Goal: Task Accomplishment & Management: Manage account settings

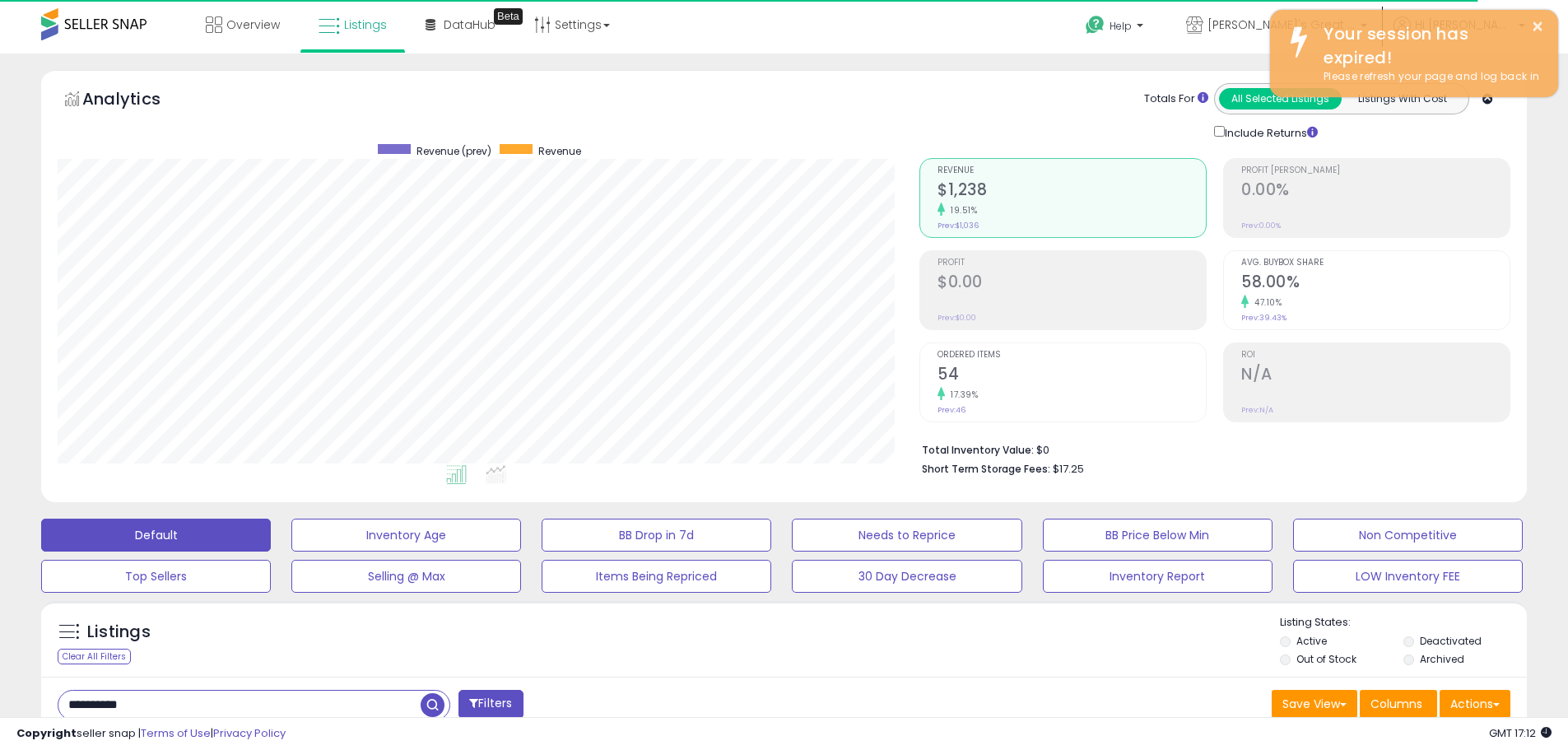
scroll to position [338, 862]
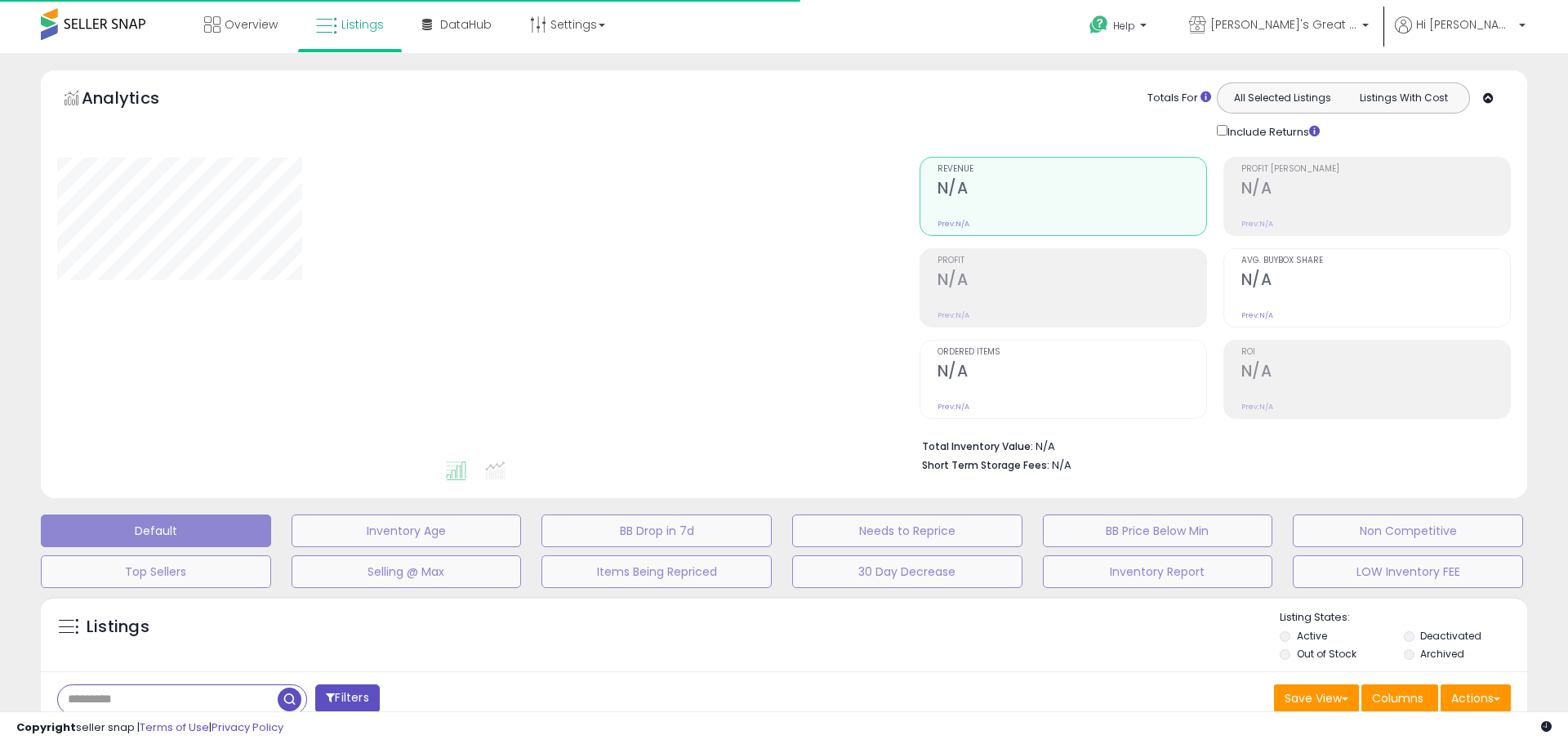
type input "**********"
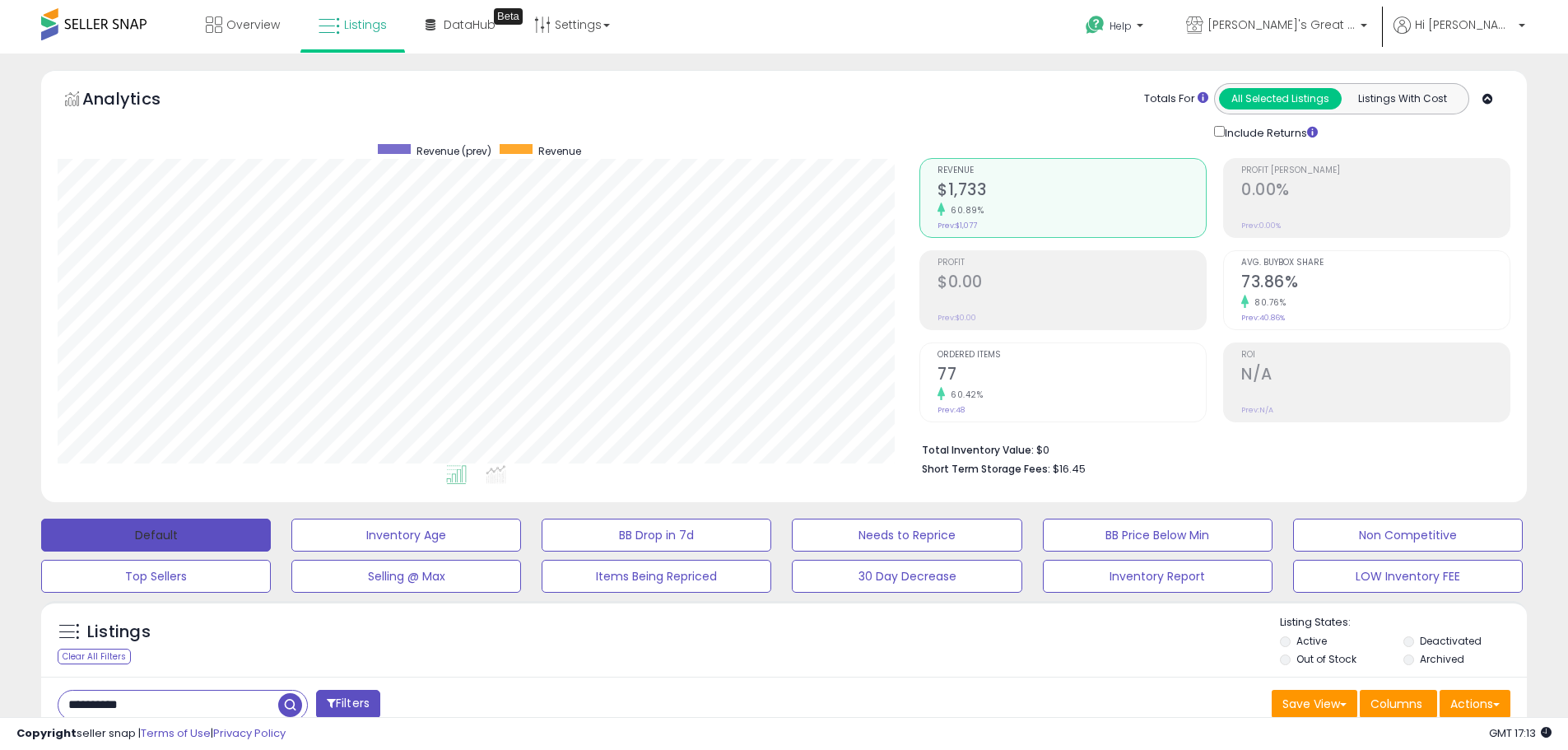
click at [216, 524] on button "Default" at bounding box center [156, 536] width 230 height 33
click at [117, 27] on span at bounding box center [93, 24] width 105 height 32
click at [95, 14] on span at bounding box center [93, 24] width 105 height 32
click at [67, 22] on span at bounding box center [93, 24] width 105 height 32
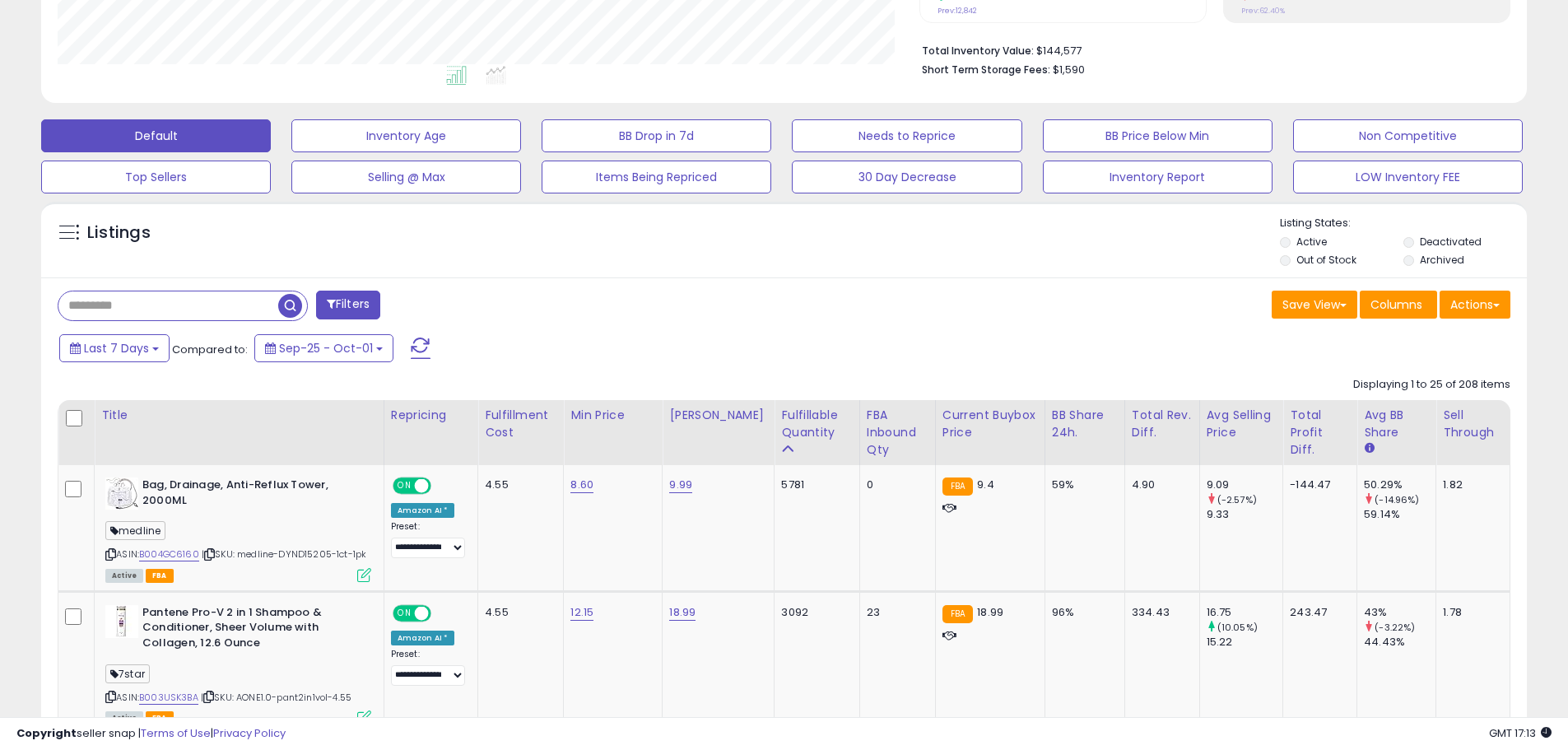
scroll to position [384, 0]
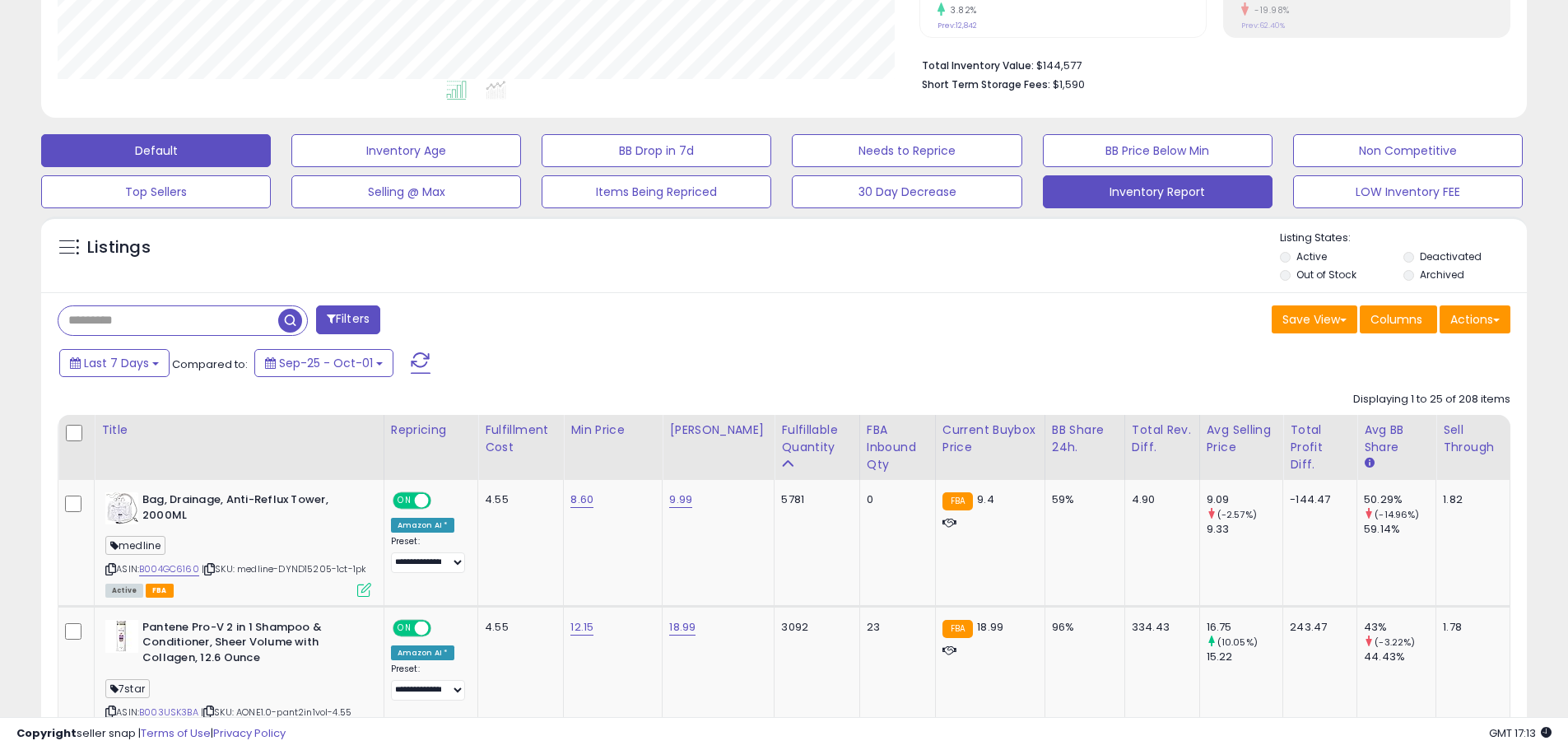
click at [1158, 194] on button "Inventory Report" at bounding box center [1158, 192] width 230 height 33
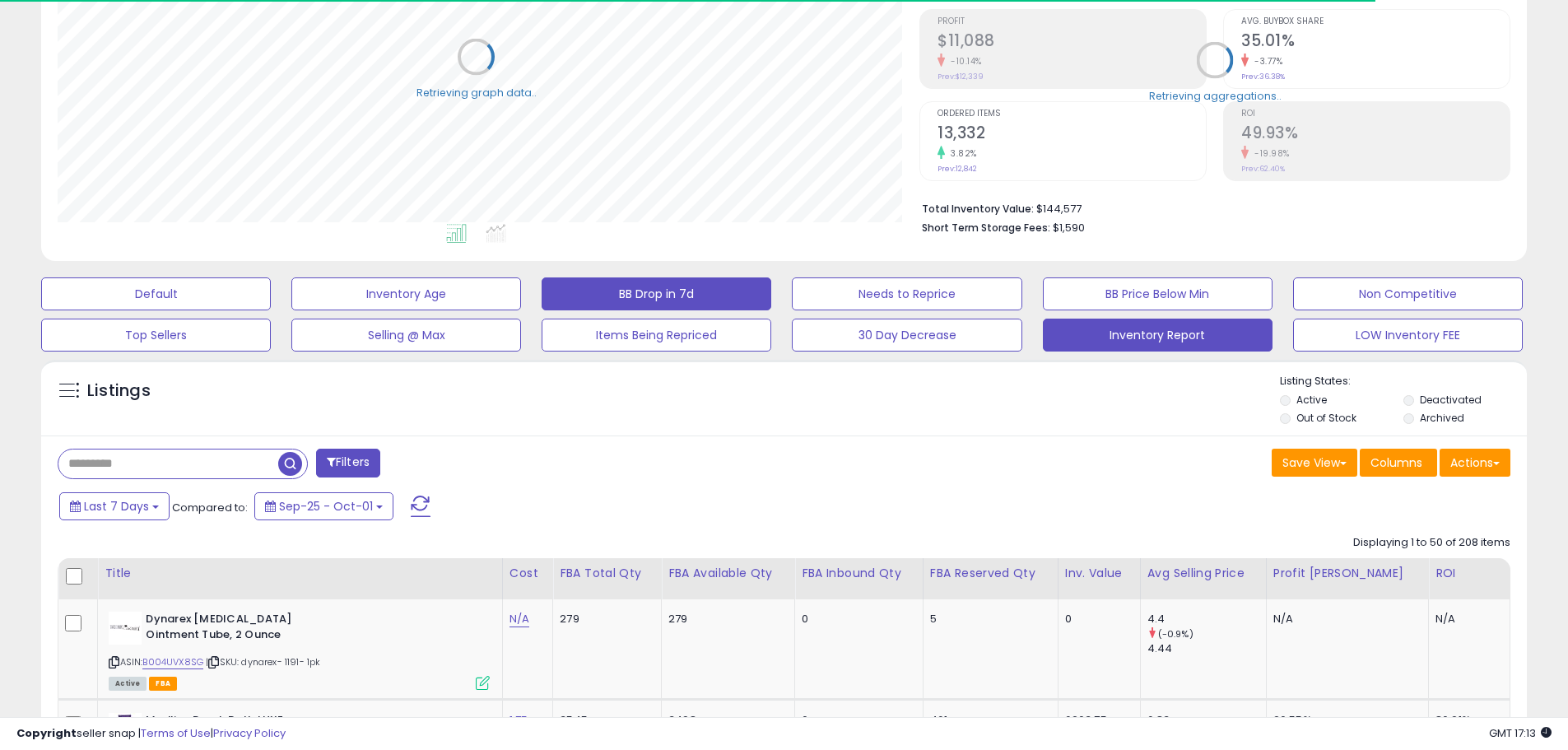
scroll to position [823369, 822421]
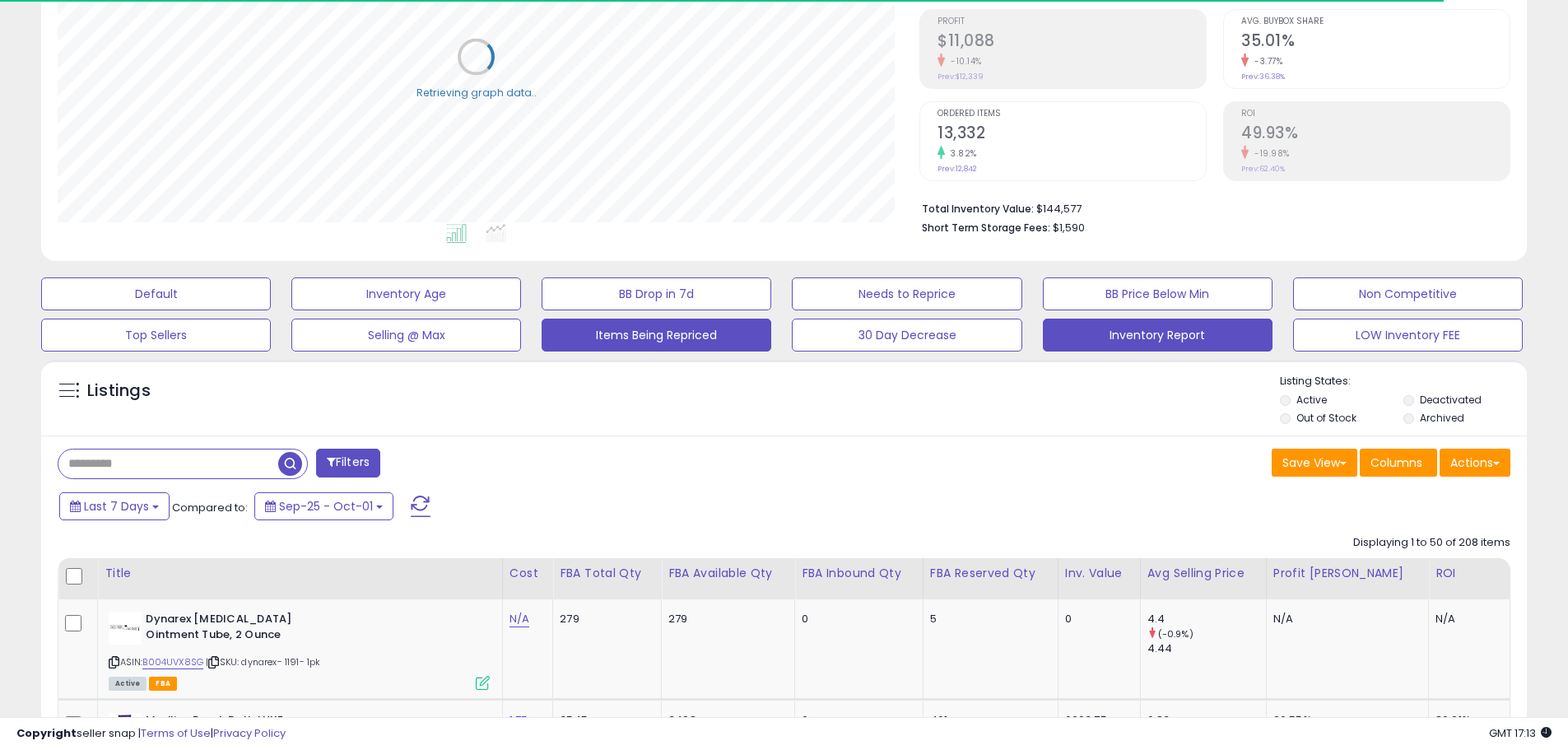
click at [658, 331] on button "Items Being Repriced" at bounding box center [656, 335] width 230 height 33
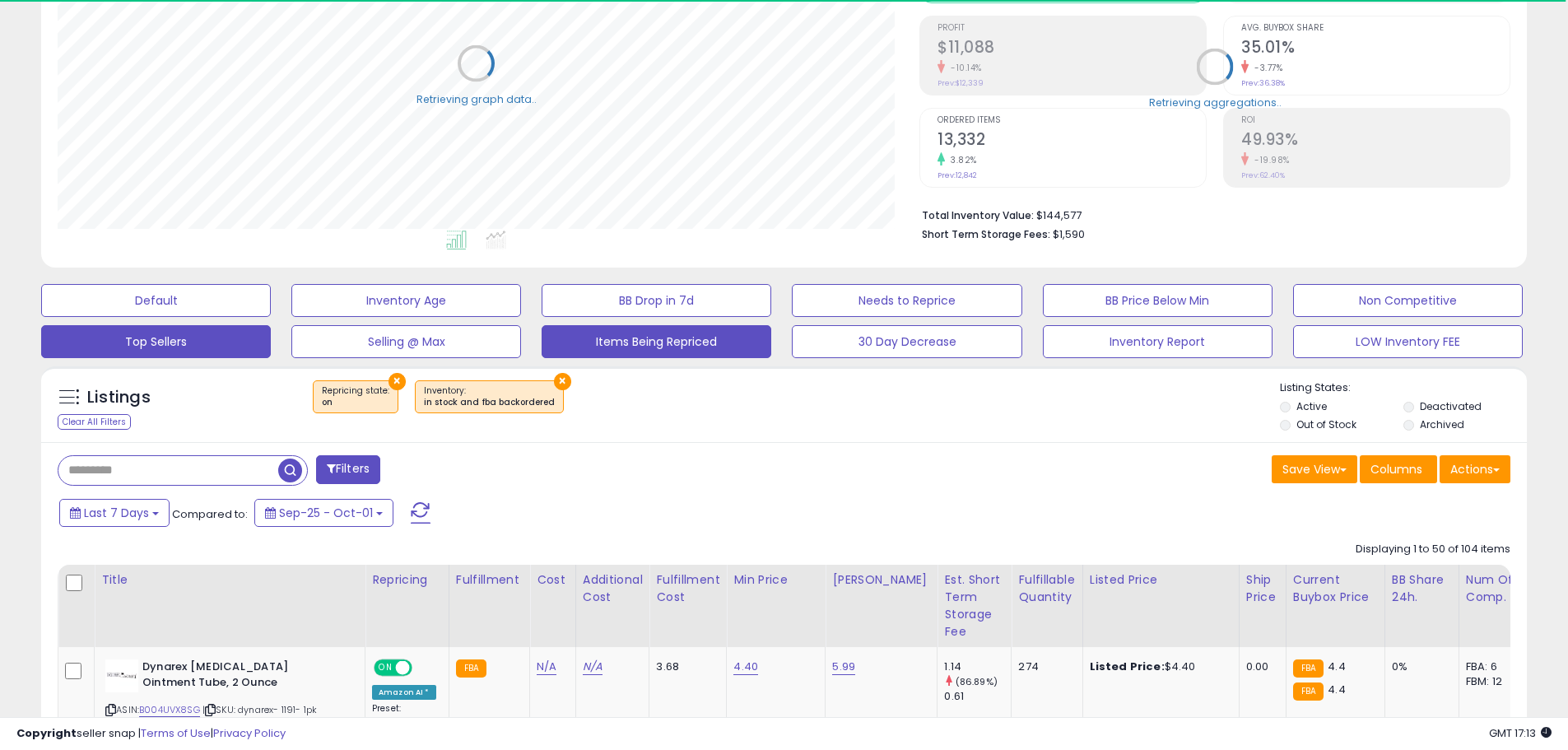
scroll to position [0, 0]
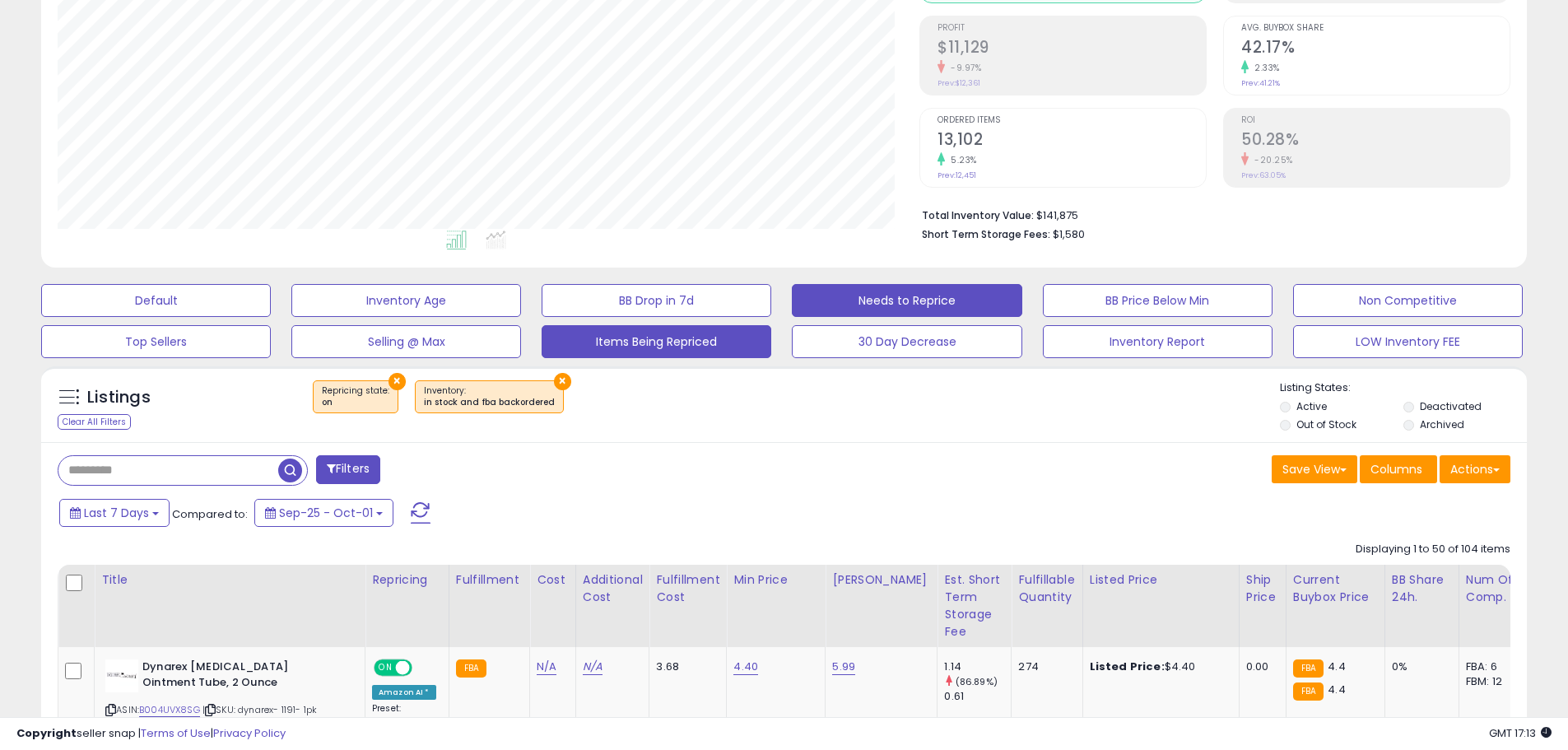
click at [908, 311] on button "Needs to Reprice" at bounding box center [907, 301] width 230 height 33
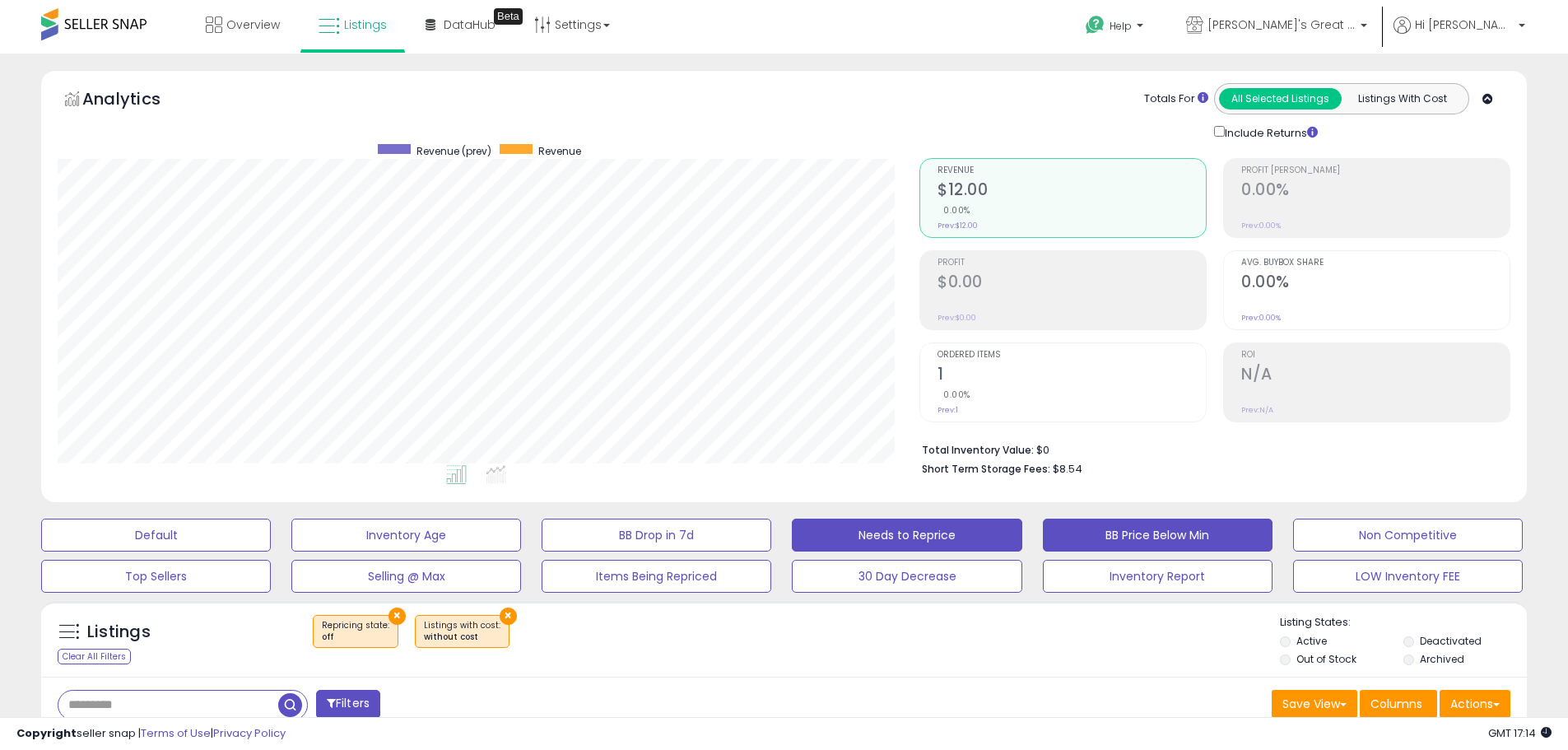
click at [1142, 544] on button "BB Price Below Min" at bounding box center [1158, 536] width 230 height 33
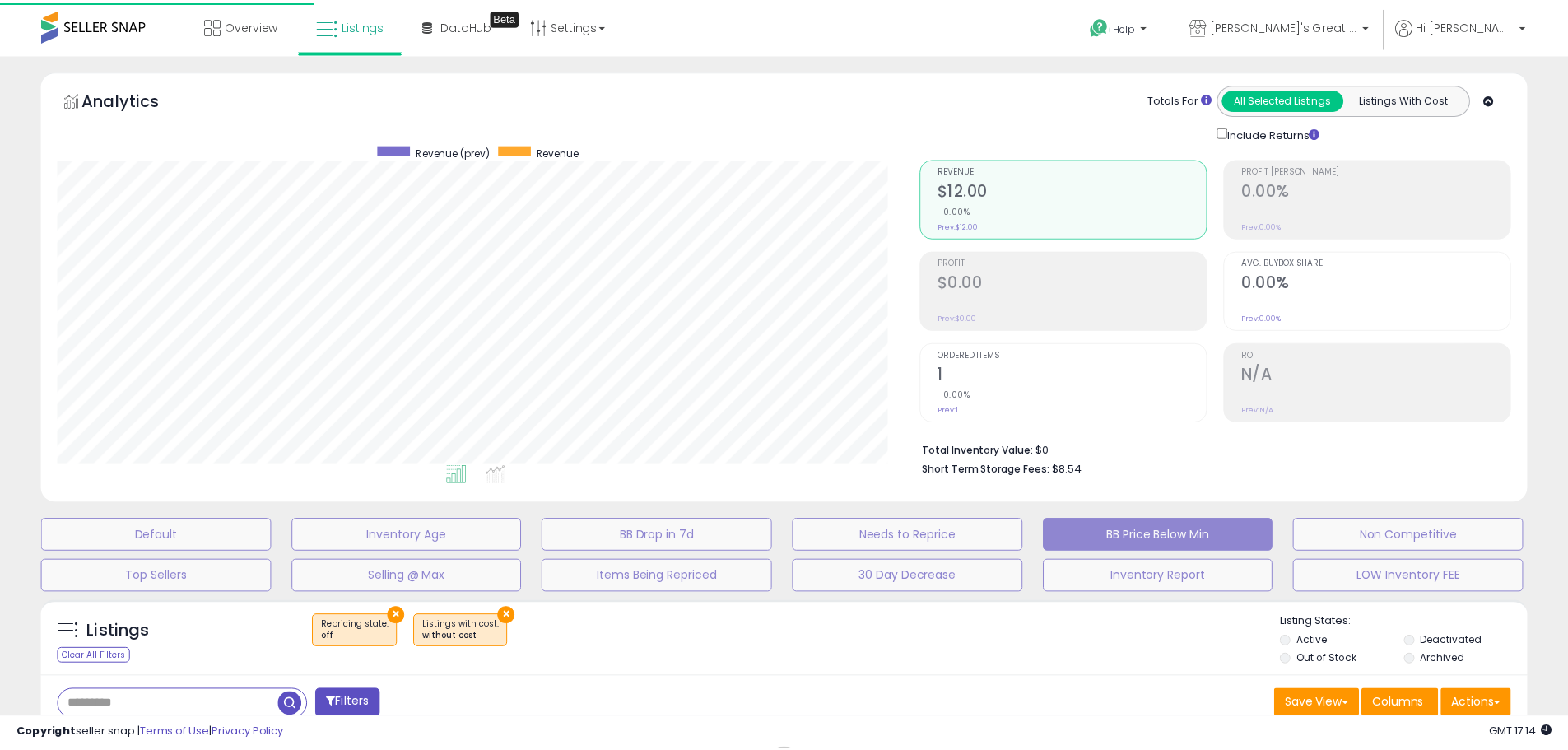
scroll to position [338, 869]
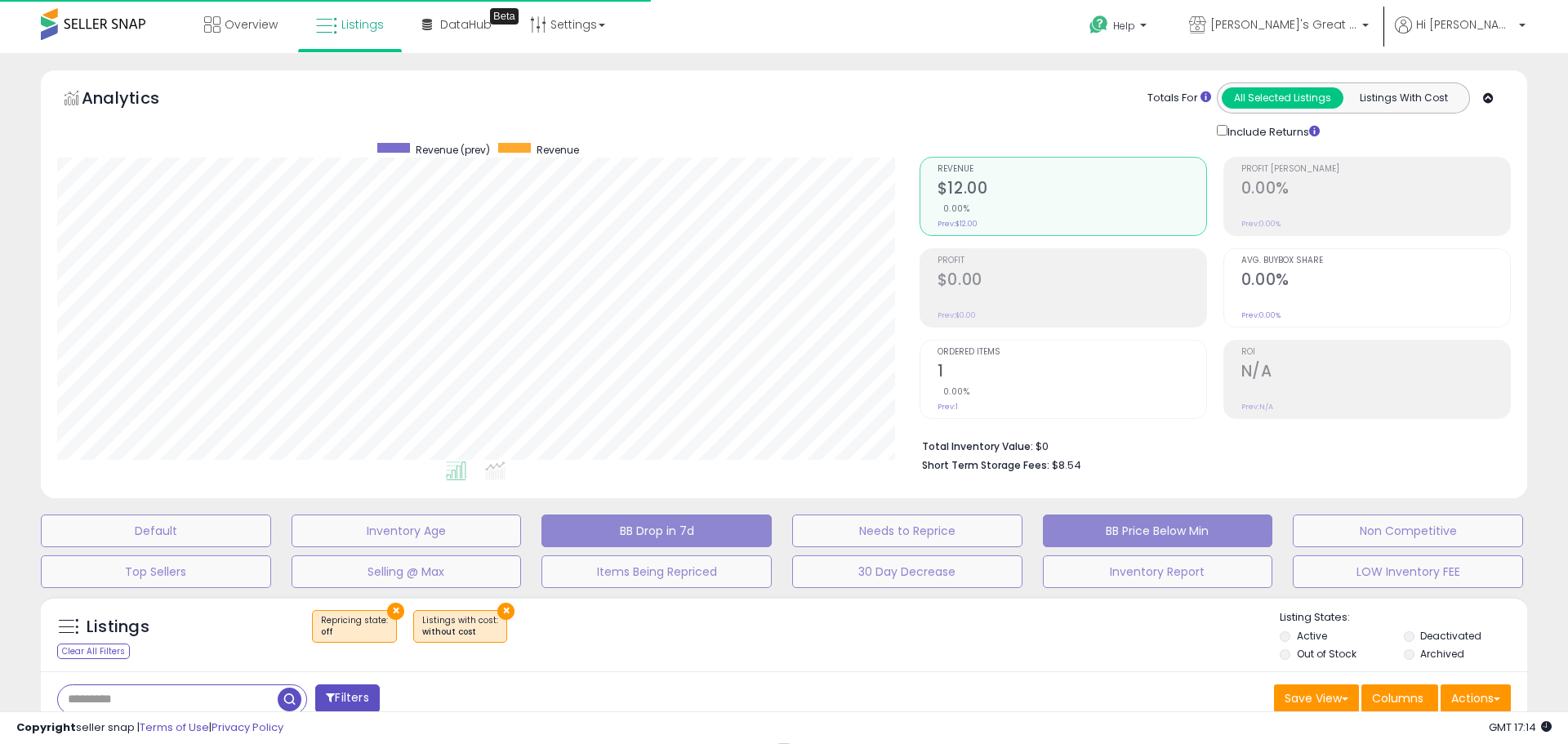
select select "**"
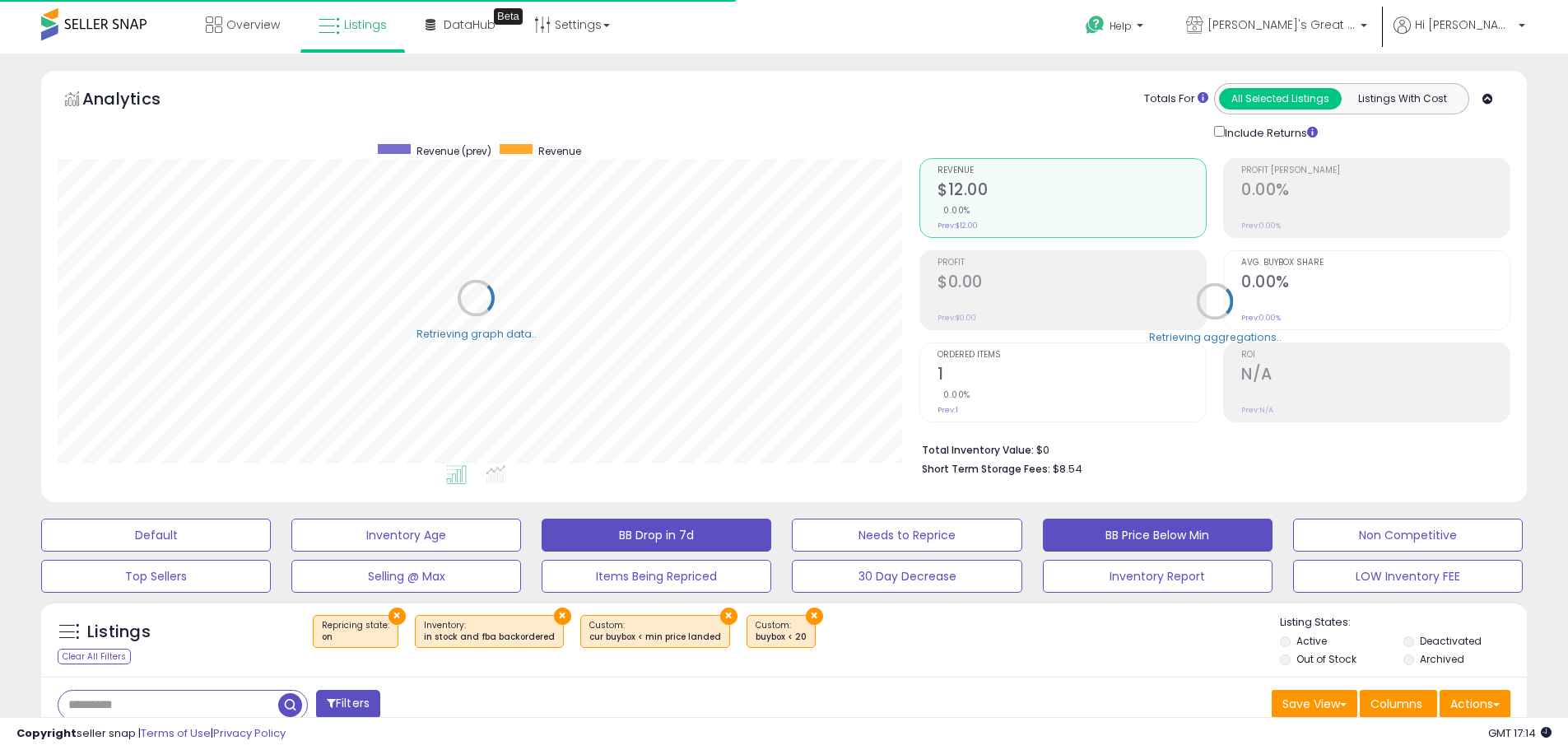
scroll to position [338, 862]
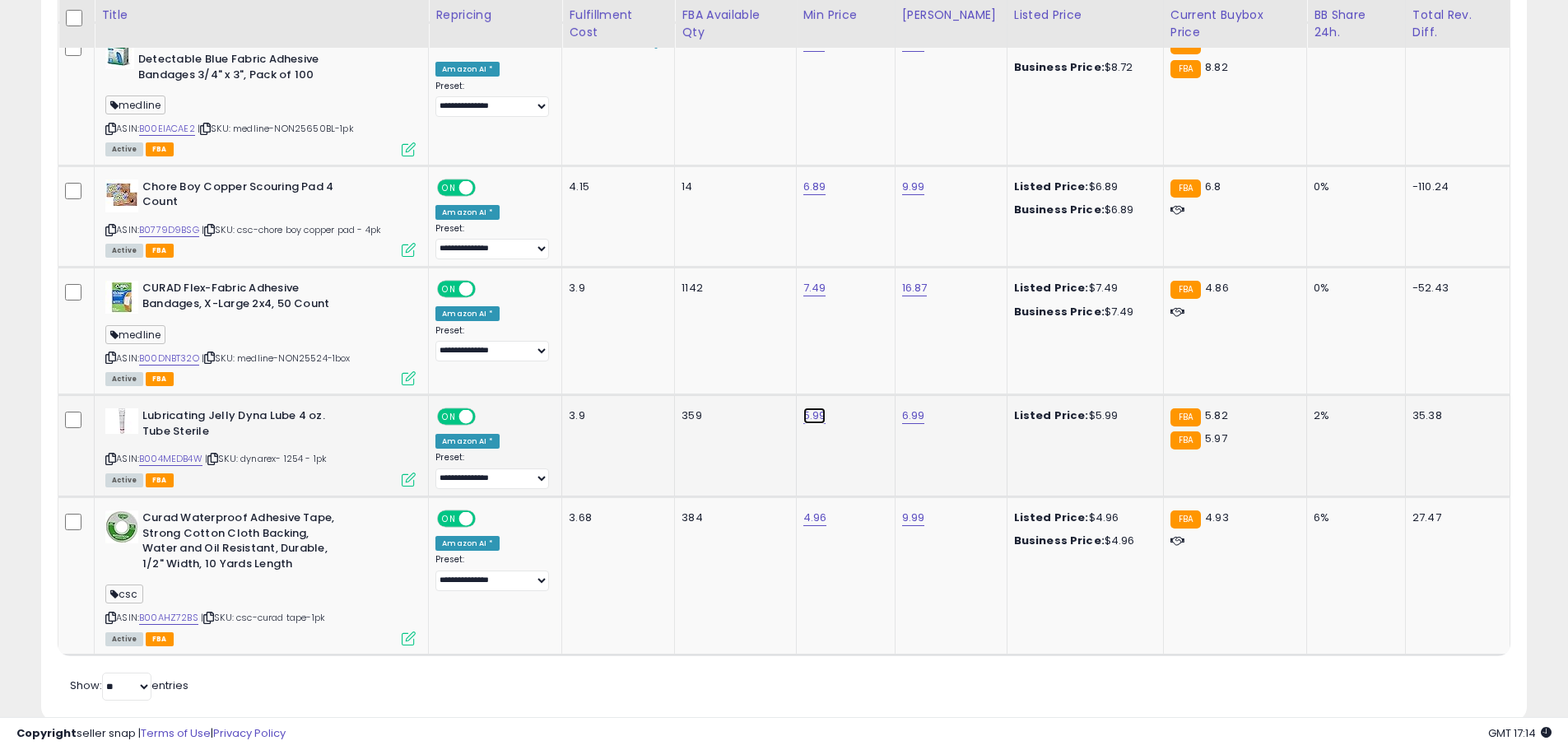
click at [823, 408] on link "5.99" at bounding box center [814, 416] width 23 height 17
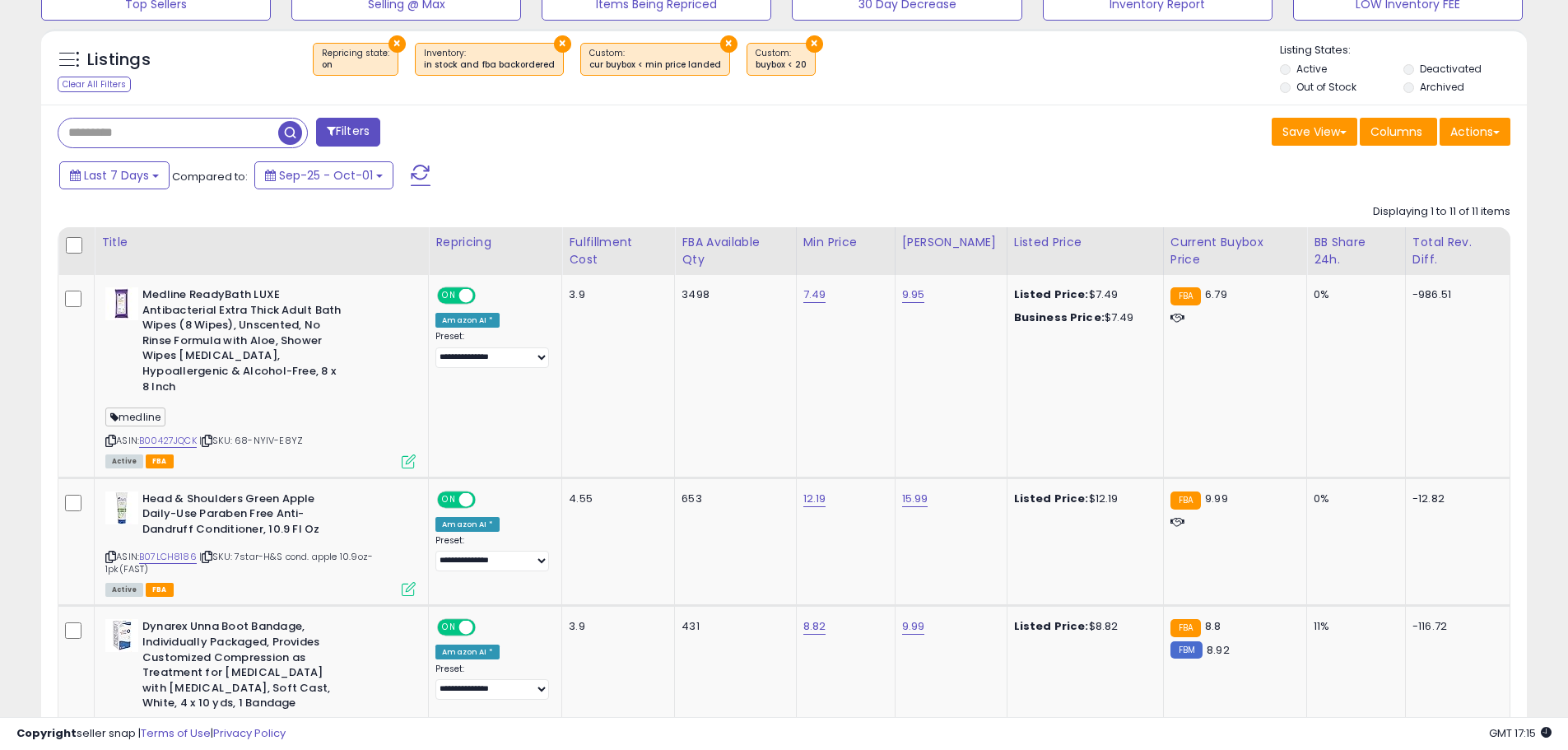
scroll to position [347, 0]
